Goal: Book appointment/travel/reservation

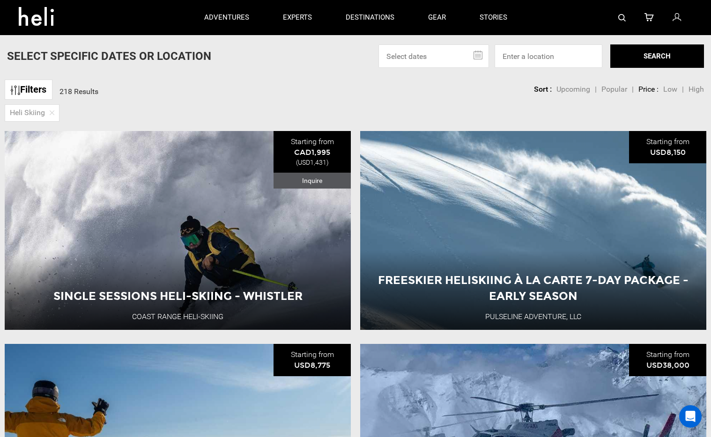
click at [433, 54] on input "text" at bounding box center [433, 55] width 111 height 23
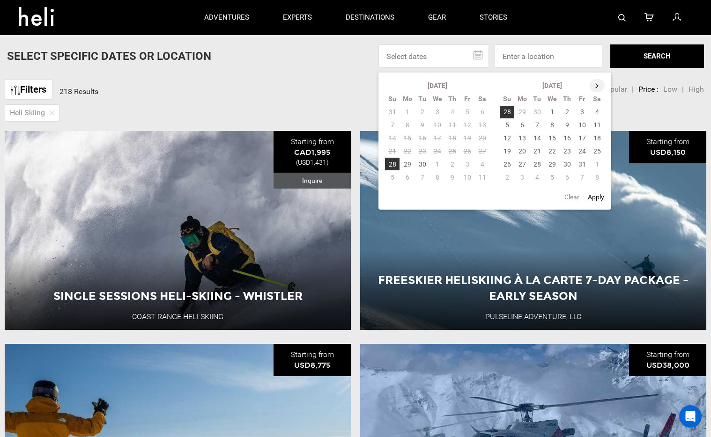
click at [593, 88] on th at bounding box center [597, 85] width 15 height 13
click at [508, 126] on td "4" at bounding box center [507, 125] width 15 height 13
click at [507, 136] on td "11" at bounding box center [507, 138] width 15 height 13
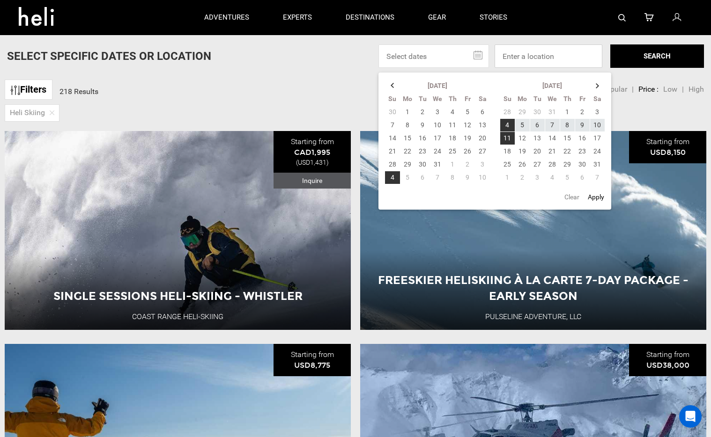
click at [552, 57] on input at bounding box center [549, 55] width 108 height 23
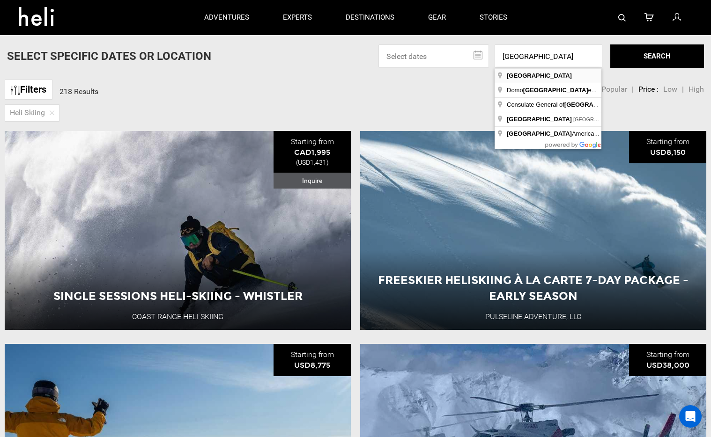
type input "[GEOGRAPHIC_DATA]"
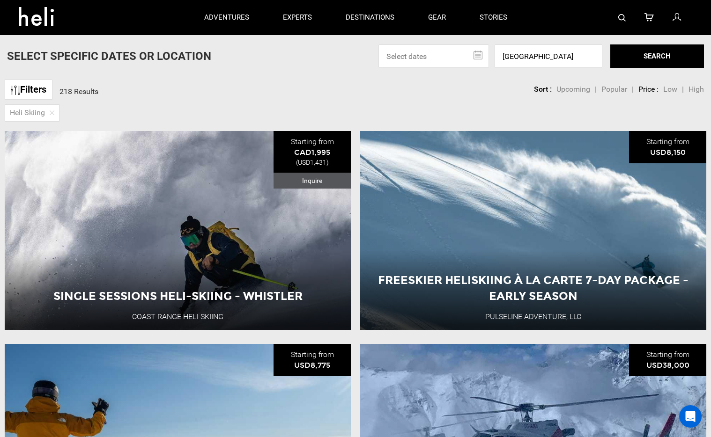
click at [665, 48] on button "SEARCH" at bounding box center [657, 55] width 94 height 23
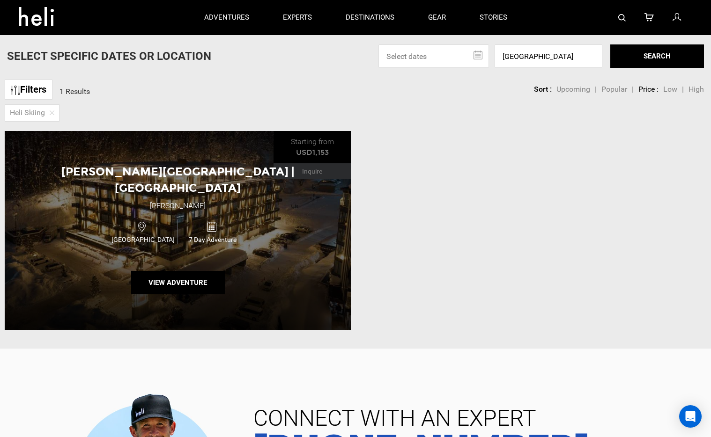
click at [248, 275] on div "[PERSON_NAME][GEOGRAPHIC_DATA] | [GEOGRAPHIC_DATA] [GEOGRAPHIC_DATA][PERSON_NAM…" at bounding box center [178, 230] width 346 height 199
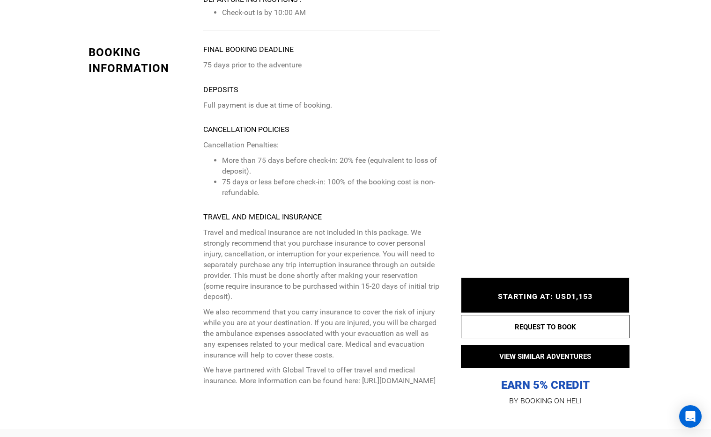
scroll to position [4787, 0]
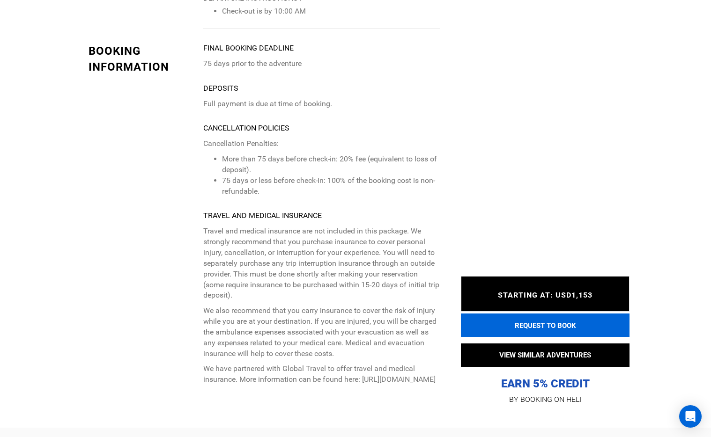
click at [501, 314] on button "REQUEST TO BOOK" at bounding box center [545, 325] width 169 height 23
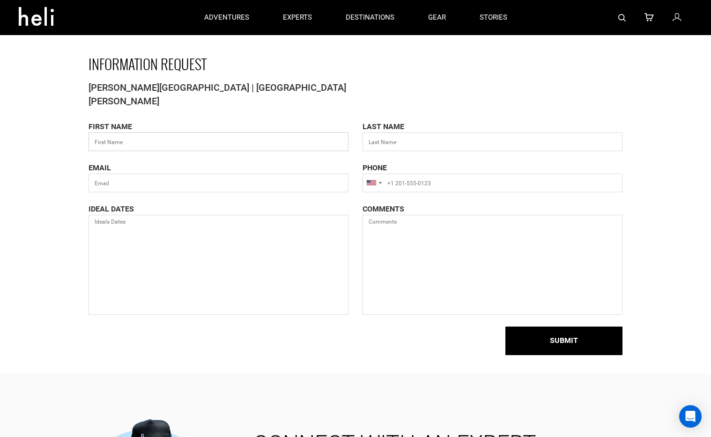
click at [196, 141] on input "text" at bounding box center [219, 142] width 260 height 19
type input "[PERSON_NAME]"
type input "Arzt"
type input "[PERSON_NAME][EMAIL_ADDRESS][DOMAIN_NAME]"
type input "13038101012"
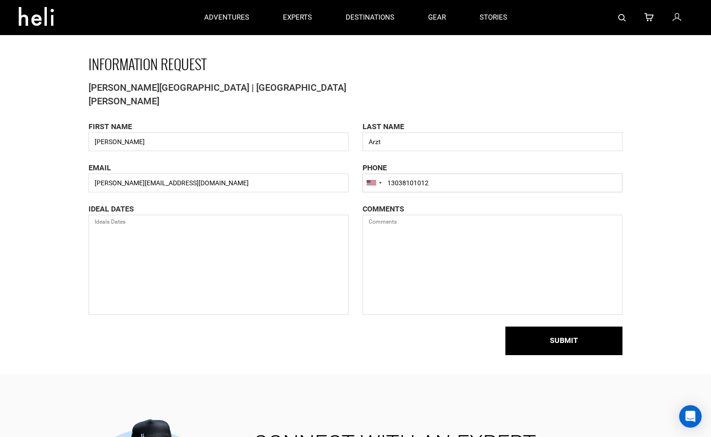
click at [414, 186] on input "13038101012" at bounding box center [493, 183] width 260 height 19
click at [312, 229] on textarea at bounding box center [219, 265] width 260 height 100
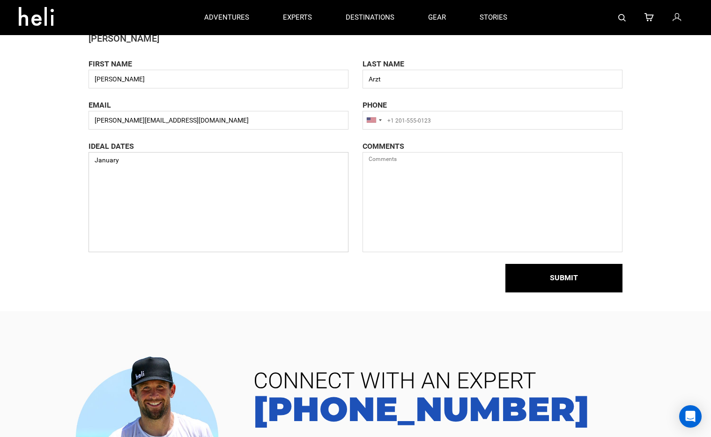
scroll to position [45, 0]
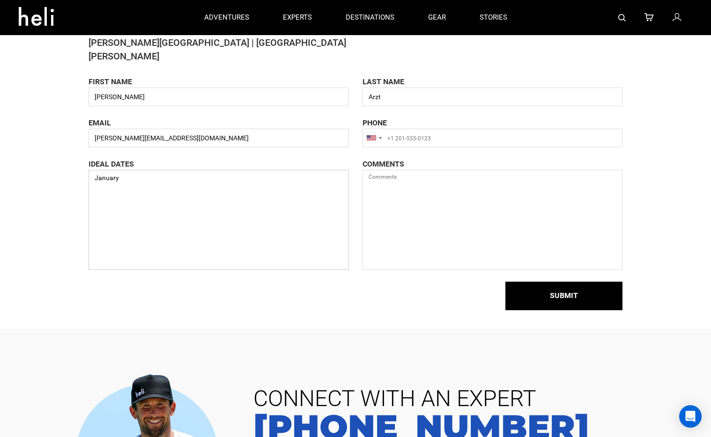
type textarea "January"
click at [385, 231] on textarea at bounding box center [493, 220] width 260 height 100
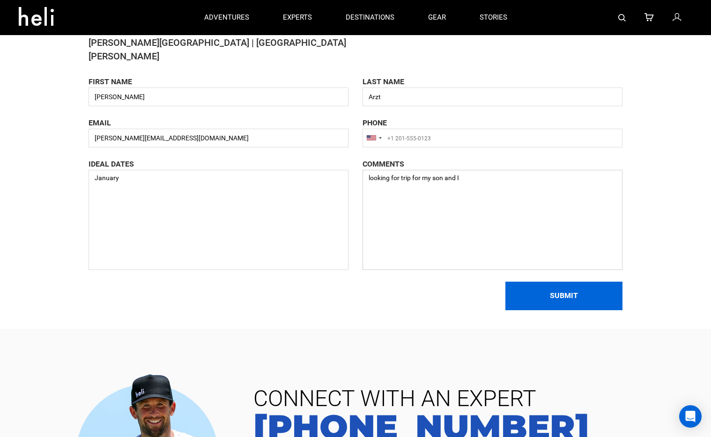
type textarea "looking for trip for my son and I"
click at [583, 295] on button "SUBMIT" at bounding box center [563, 296] width 117 height 29
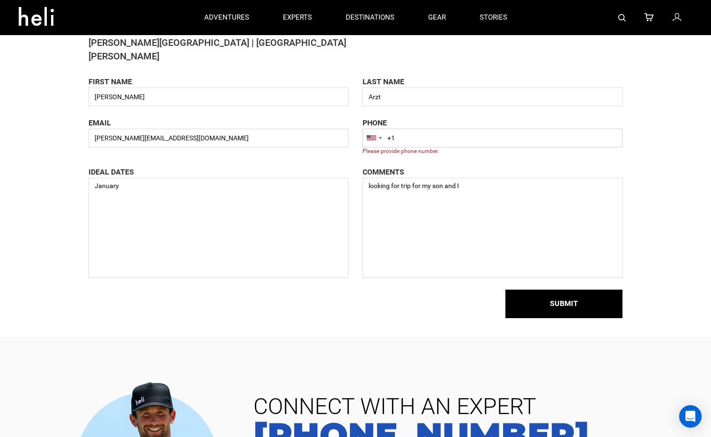
click at [442, 141] on input "+1" at bounding box center [493, 138] width 260 height 19
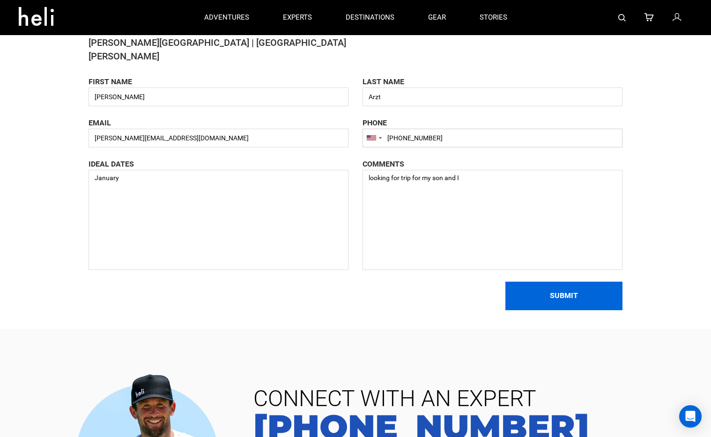
type input "[PHONE_NUMBER]"
click at [563, 300] on button "SUBMIT" at bounding box center [563, 296] width 117 height 29
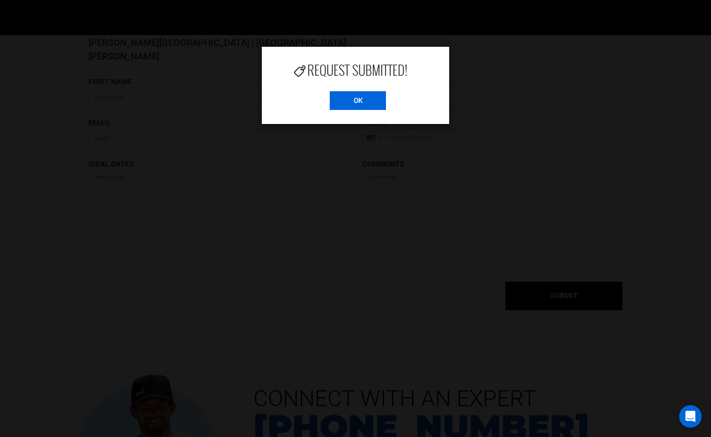
click at [358, 106] on input "OK" at bounding box center [358, 100] width 56 height 19
